Goal: Task Accomplishment & Management: Manage account settings

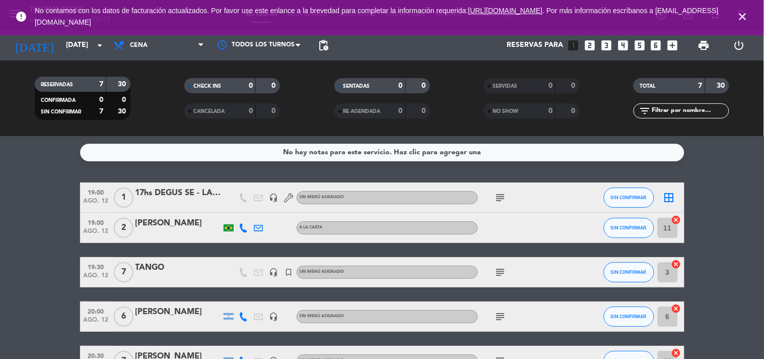
click at [748, 16] on icon "close" at bounding box center [743, 17] width 12 height 12
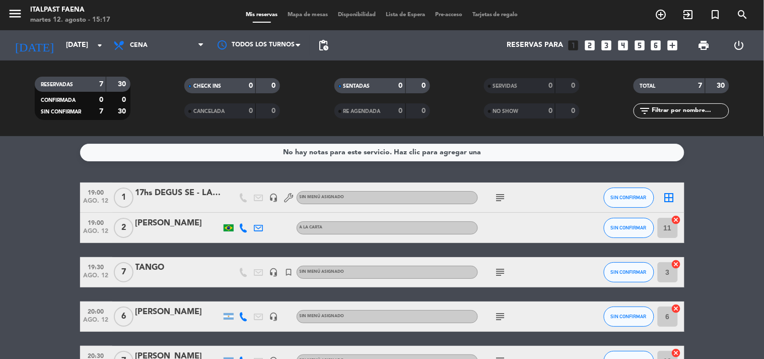
click at [19, 294] on bookings-row "19:00 [DATE] 1 17hs DEGUS SE - LA CAVA headset_mic Sin menú asignado subject SI…" at bounding box center [382, 316] width 764 height 268
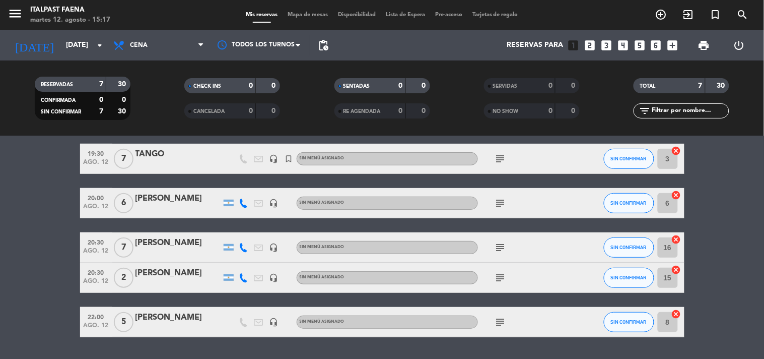
scroll to position [142, 0]
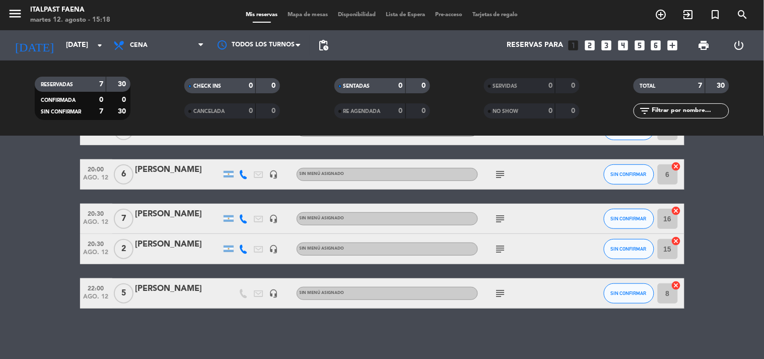
click at [503, 293] on icon "subject" at bounding box center [501, 293] width 12 height 12
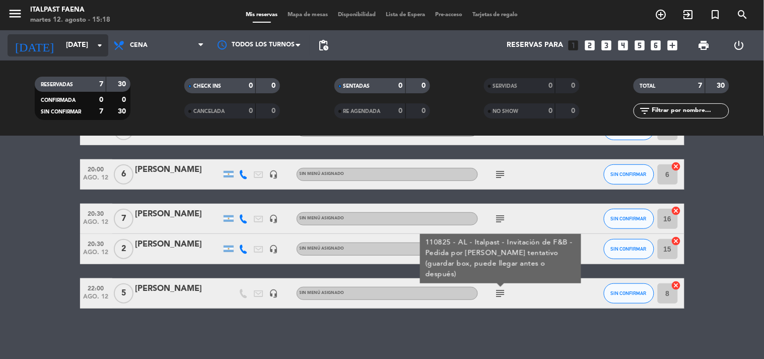
click at [61, 38] on input "[DATE]" at bounding box center [109, 45] width 96 height 18
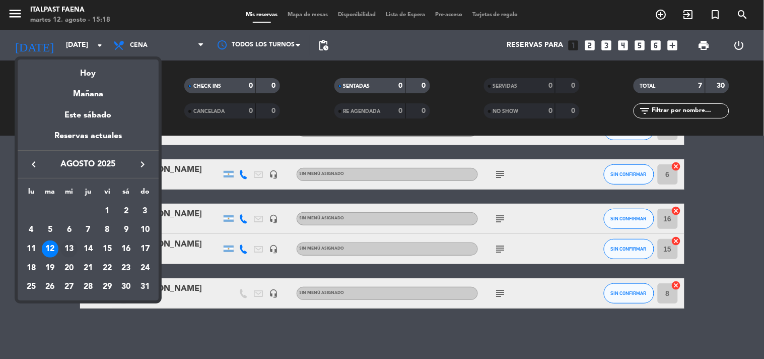
click at [68, 250] on div "13" at bounding box center [68, 248] width 17 height 17
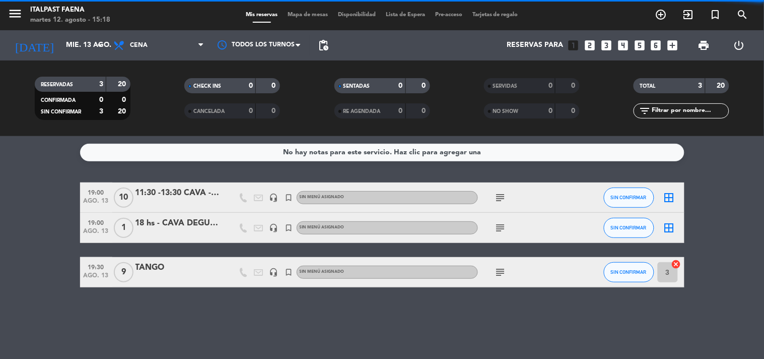
scroll to position [0, 0]
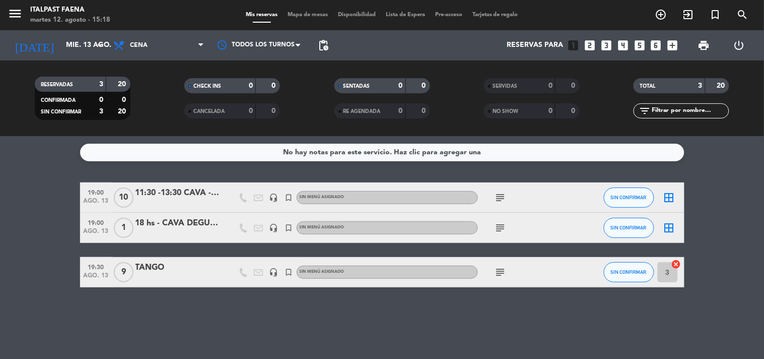
click at [756, 234] on bookings-row "19:00 [DATE] 11:30 -13:30 CAVA - BBVA (se) headset_mic turned_in_not Sin menú a…" at bounding box center [382, 234] width 764 height 105
click at [72, 54] on input "mié. 13 ago." at bounding box center [109, 45] width 96 height 18
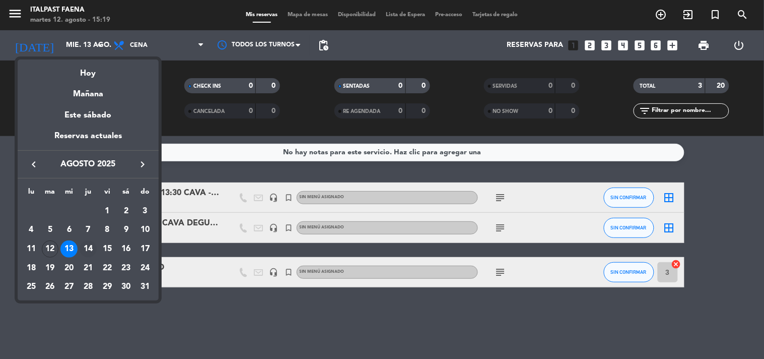
click at [88, 244] on div "14" at bounding box center [88, 248] width 17 height 17
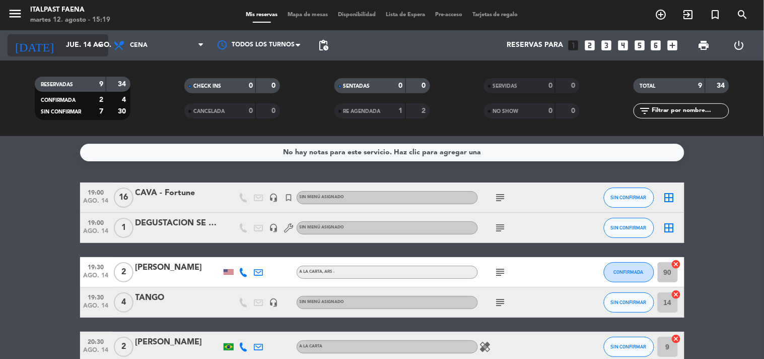
click at [101, 42] on icon "arrow_drop_down" at bounding box center [100, 45] width 12 height 12
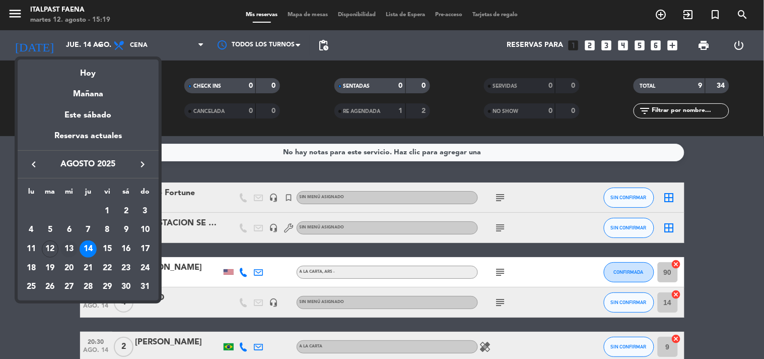
click at [70, 246] on div "13" at bounding box center [68, 248] width 17 height 17
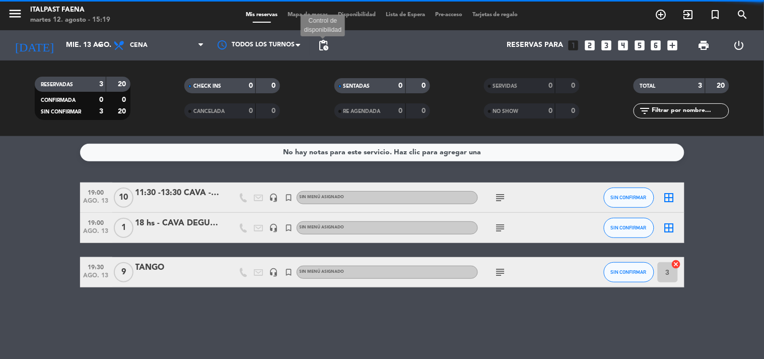
click at [326, 43] on span "pending_actions" at bounding box center [323, 45] width 12 height 12
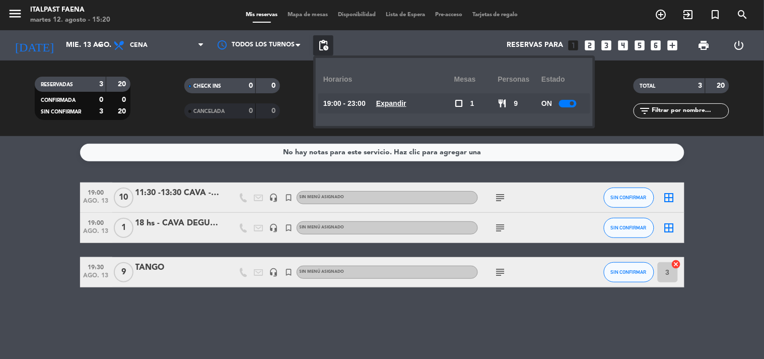
click at [326, 43] on span "pending_actions" at bounding box center [323, 45] width 12 height 12
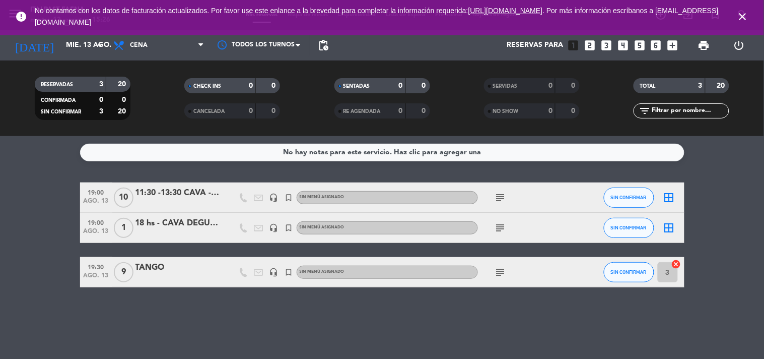
click at [739, 15] on icon "close" at bounding box center [743, 17] width 12 height 12
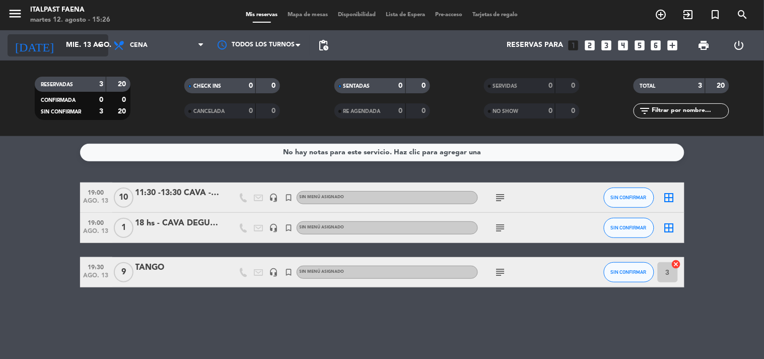
click at [97, 43] on icon "arrow_drop_down" at bounding box center [100, 45] width 12 height 12
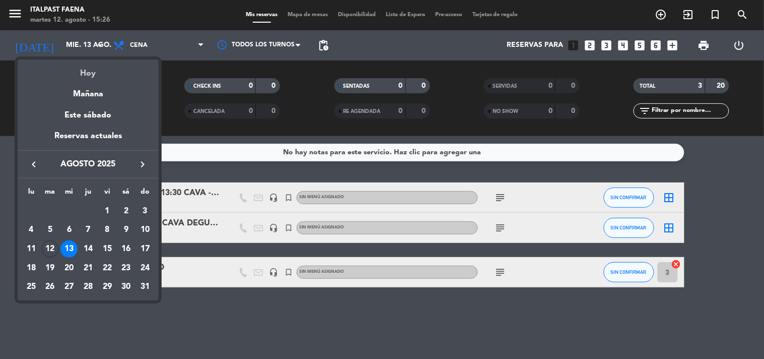
click at [108, 70] on div "Hoy" at bounding box center [88, 69] width 141 height 21
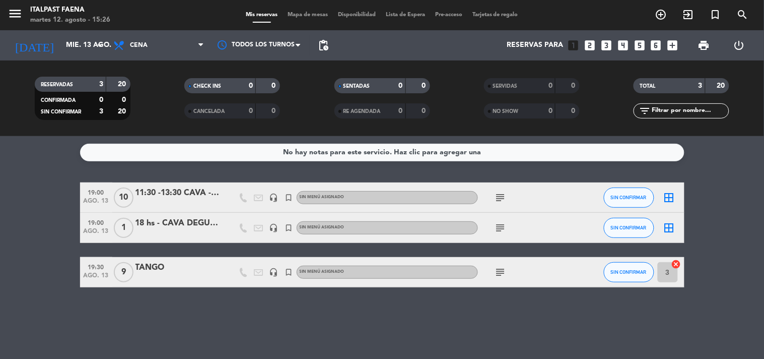
type input "[DATE]"
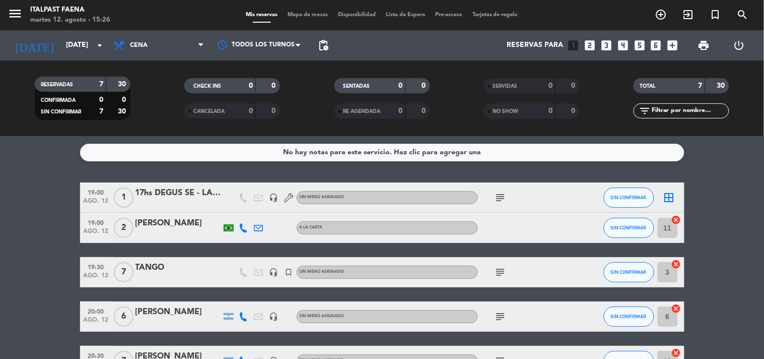
click at [132, 264] on div "7" at bounding box center [123, 272] width 23 height 30
click at [143, 264] on div "TANGO" at bounding box center [179, 267] width 86 height 13
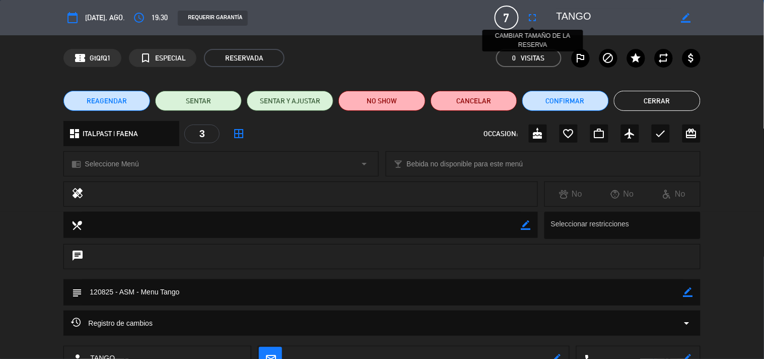
click at [524, 18] on button "fullscreen" at bounding box center [533, 18] width 18 height 18
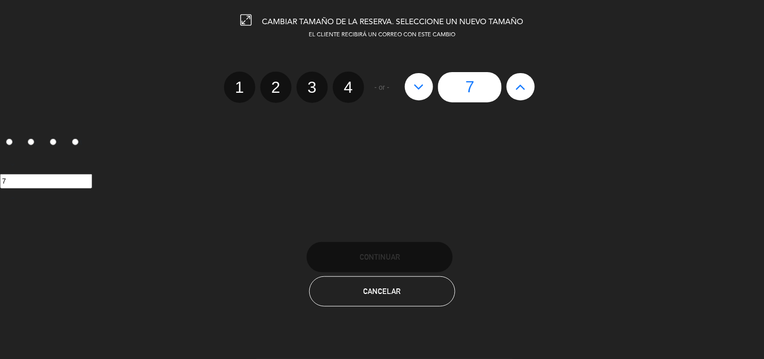
click at [507, 82] on button at bounding box center [521, 86] width 28 height 27
type input "8"
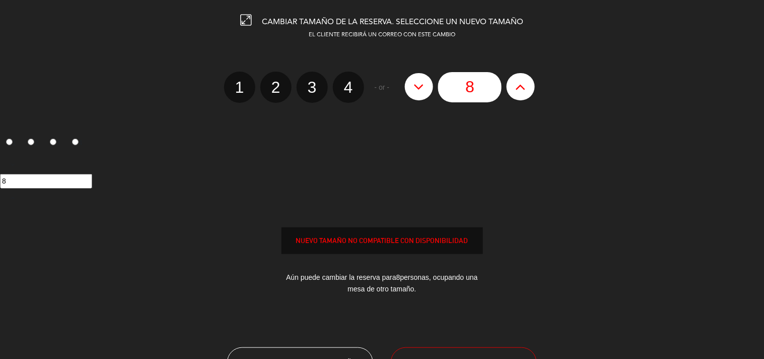
click at [507, 82] on button at bounding box center [521, 86] width 28 height 27
type input "9"
click at [507, 82] on button at bounding box center [521, 86] width 28 height 27
type input "10"
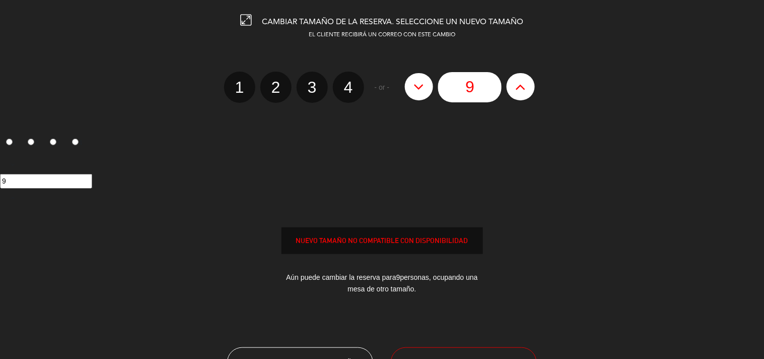
type input "10"
click at [507, 82] on button at bounding box center [521, 86] width 28 height 27
type input "11"
click at [507, 82] on button at bounding box center [521, 86] width 28 height 27
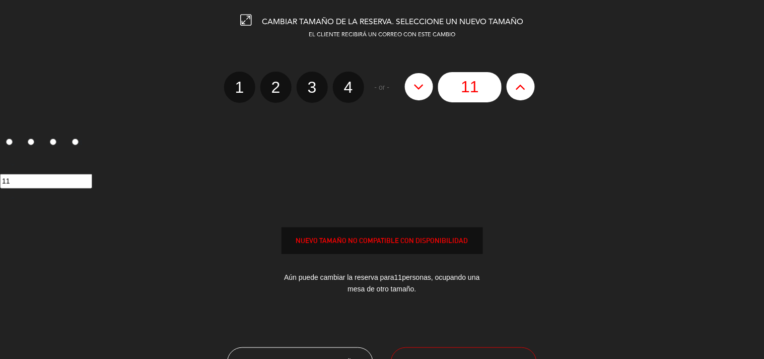
type input "12"
click at [507, 82] on button at bounding box center [521, 86] width 28 height 27
type input "13"
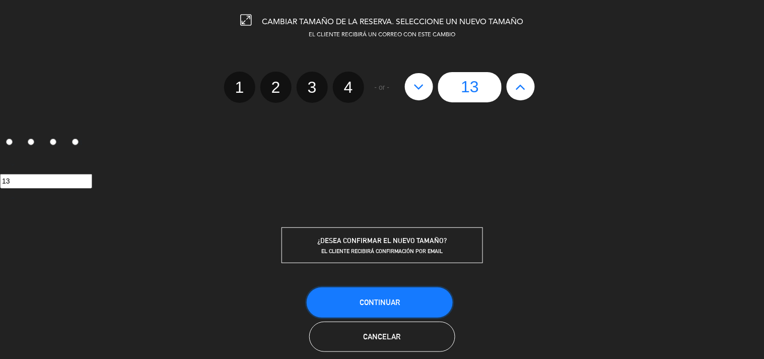
click at [383, 291] on button "Continuar" at bounding box center [380, 302] width 146 height 30
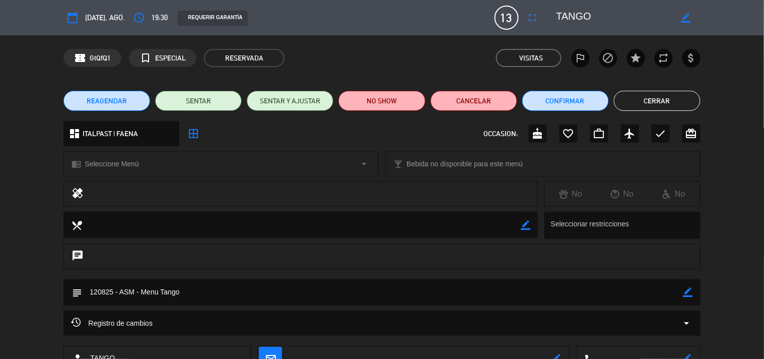
click at [661, 98] on button "Cerrar" at bounding box center [657, 101] width 87 height 20
